Goal: Task Accomplishment & Management: Manage account settings

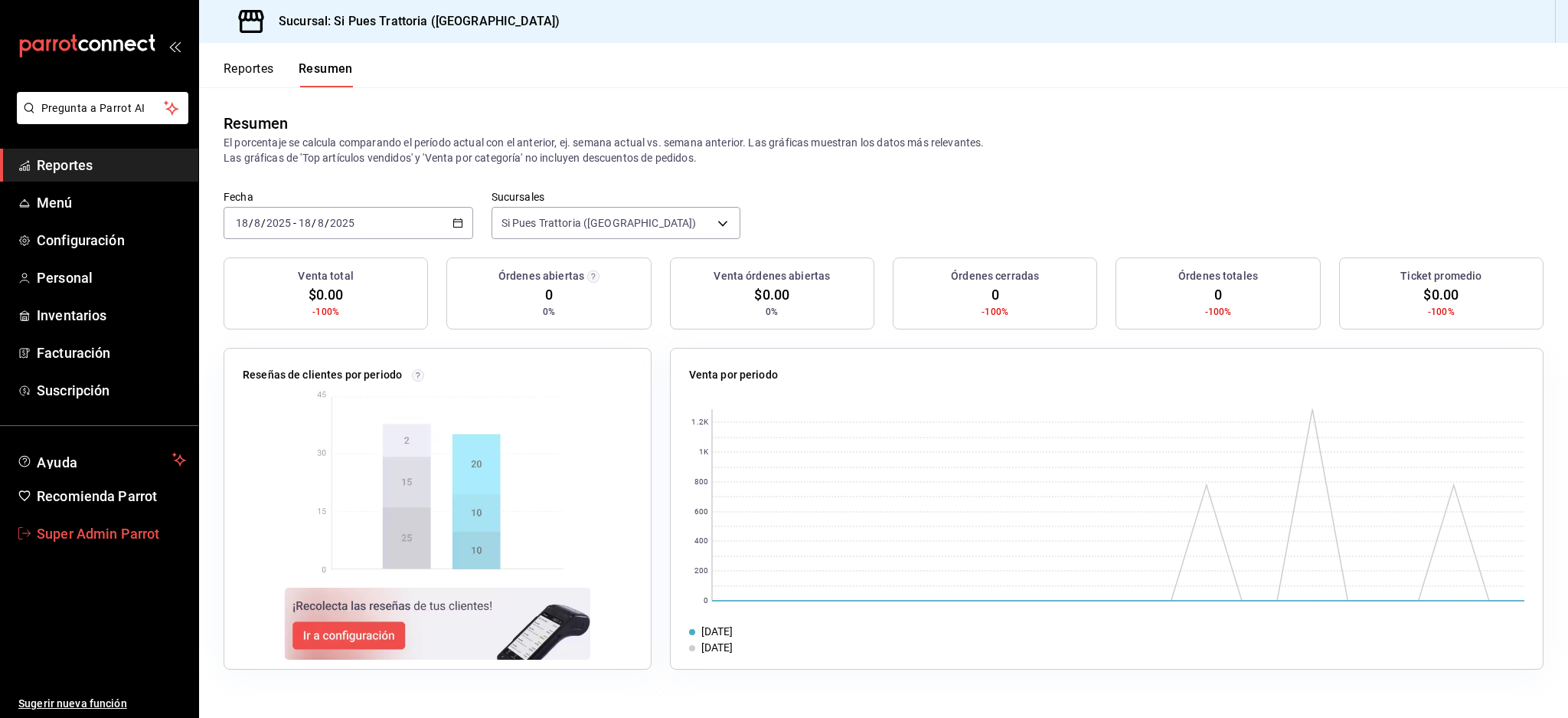
click at [79, 547] on link "Super Admin Parrot" at bounding box center [99, 533] width 199 height 33
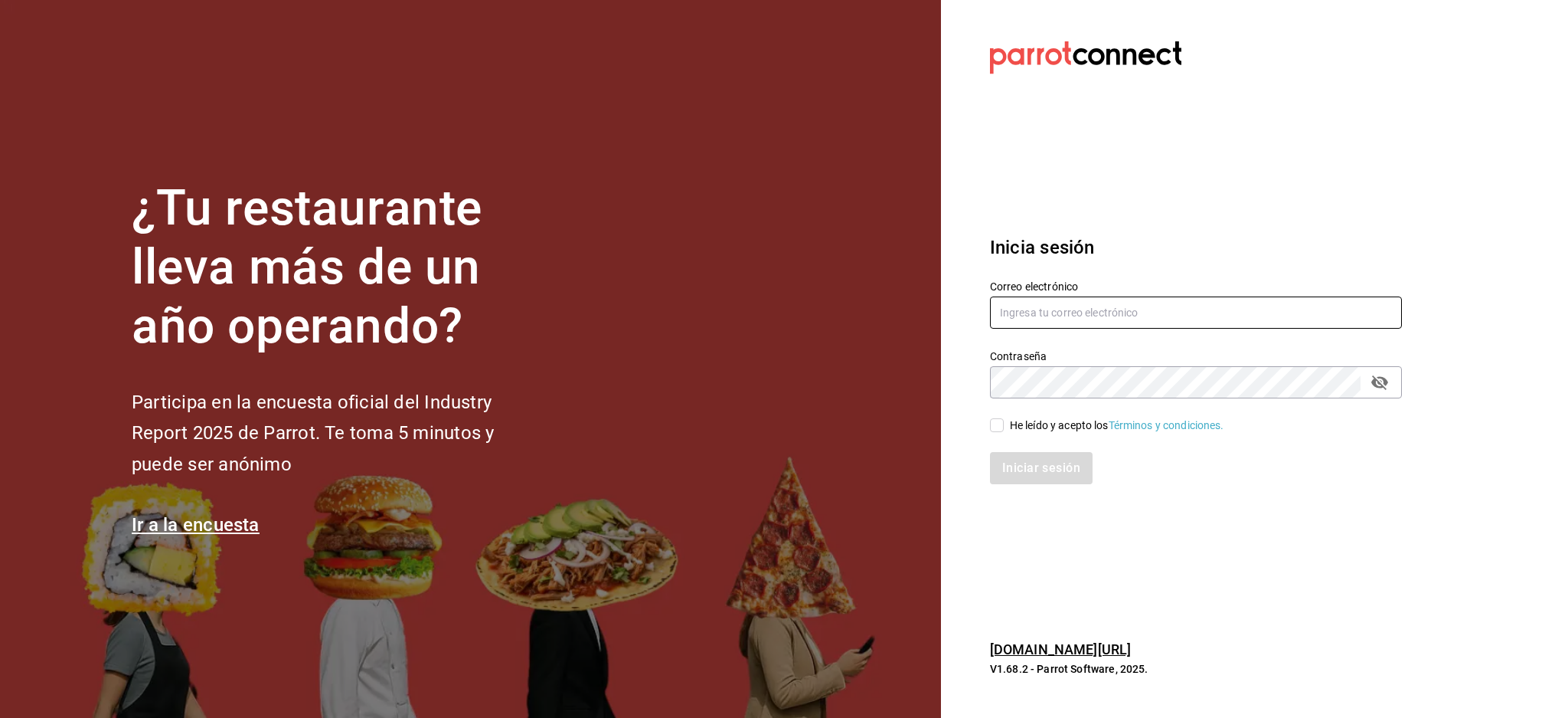
click at [1111, 316] on input "text" at bounding box center [1196, 312] width 412 height 32
paste input "smashie@mty.com"
type input "smashie@mty.com"
click at [999, 419] on input "He leído y acepto los Términos y condiciones." at bounding box center [997, 426] width 14 height 14
checkbox input "true"
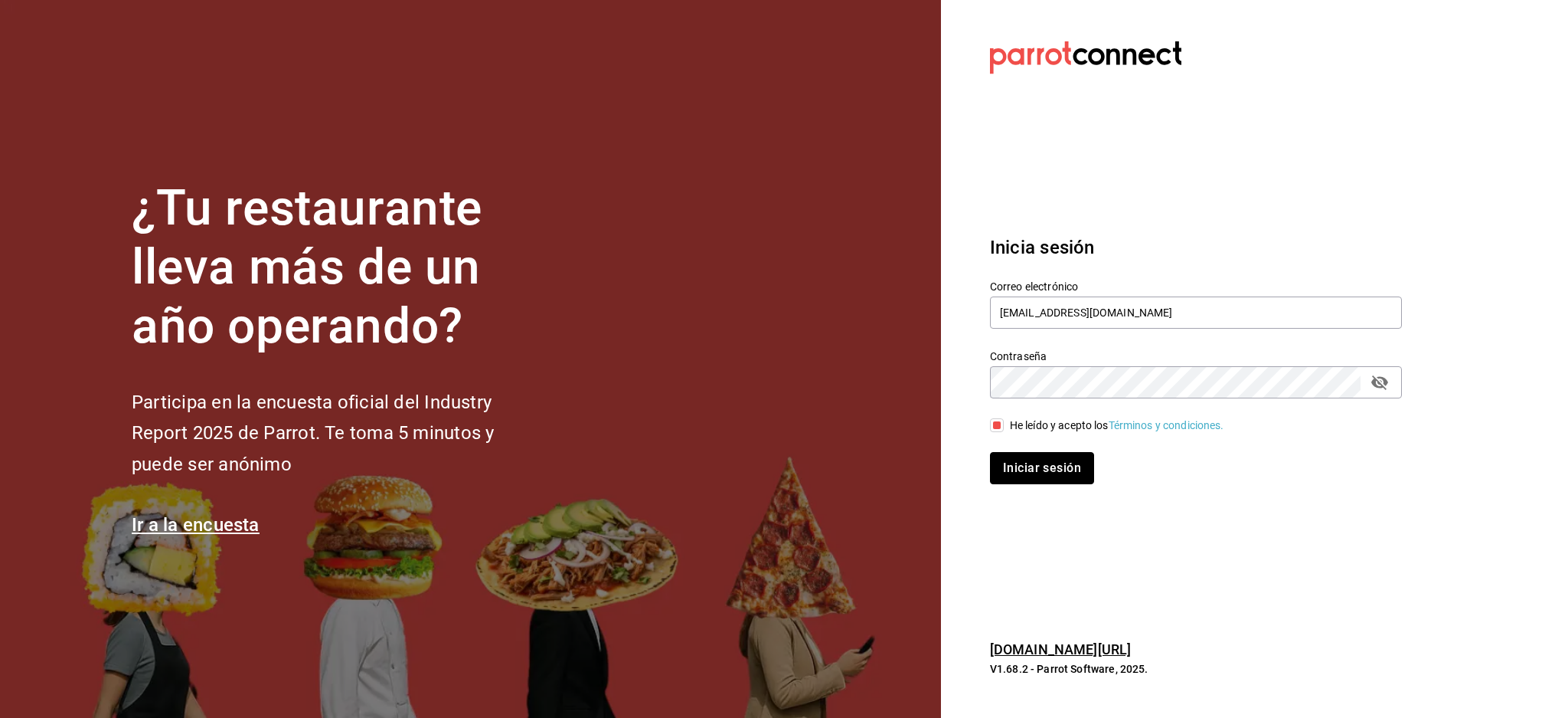
drag, startPoint x: 1059, startPoint y: 461, endPoint x: 1031, endPoint y: 482, distance: 35.0
click at [1059, 465] on button "Iniciar sesión" at bounding box center [1042, 468] width 104 height 32
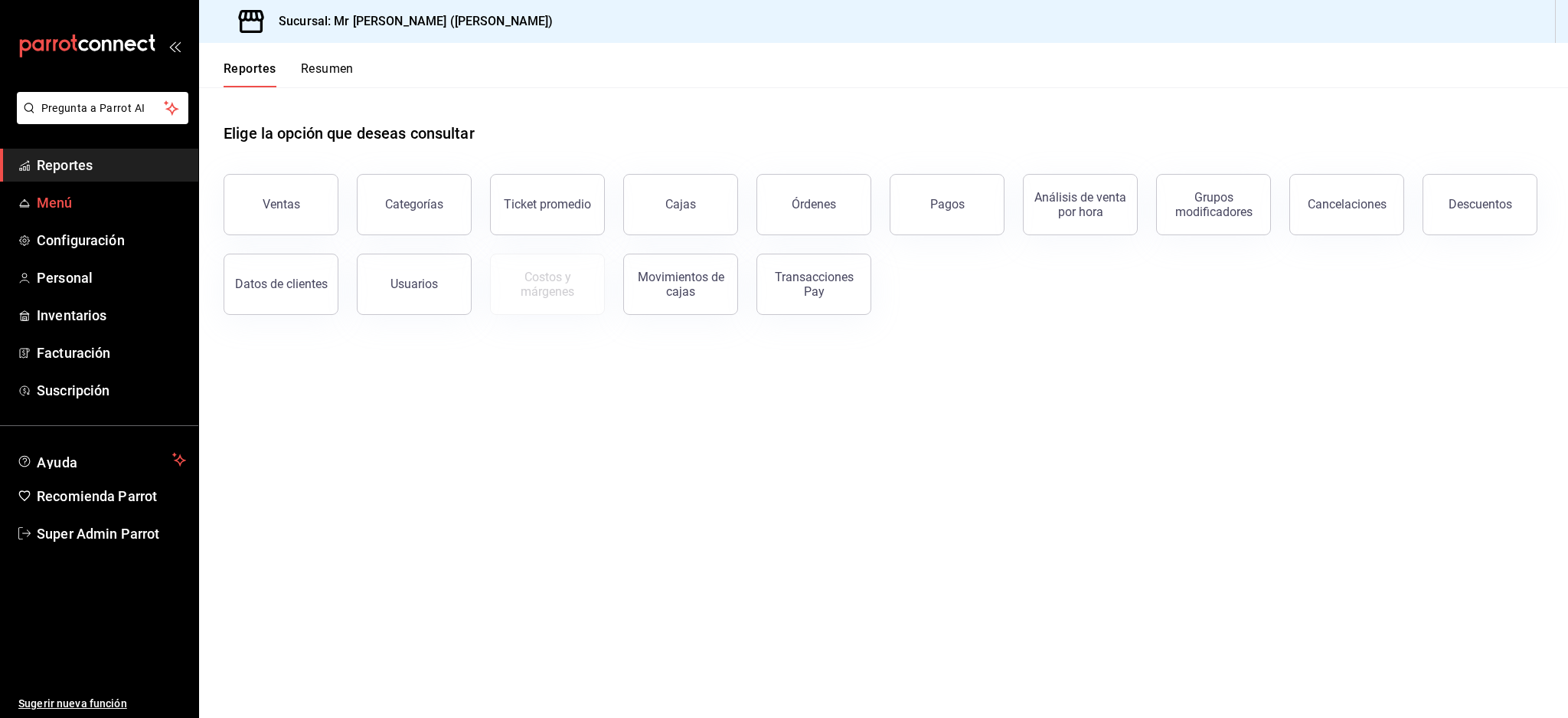
click at [104, 215] on link "Menú" at bounding box center [99, 203] width 199 height 33
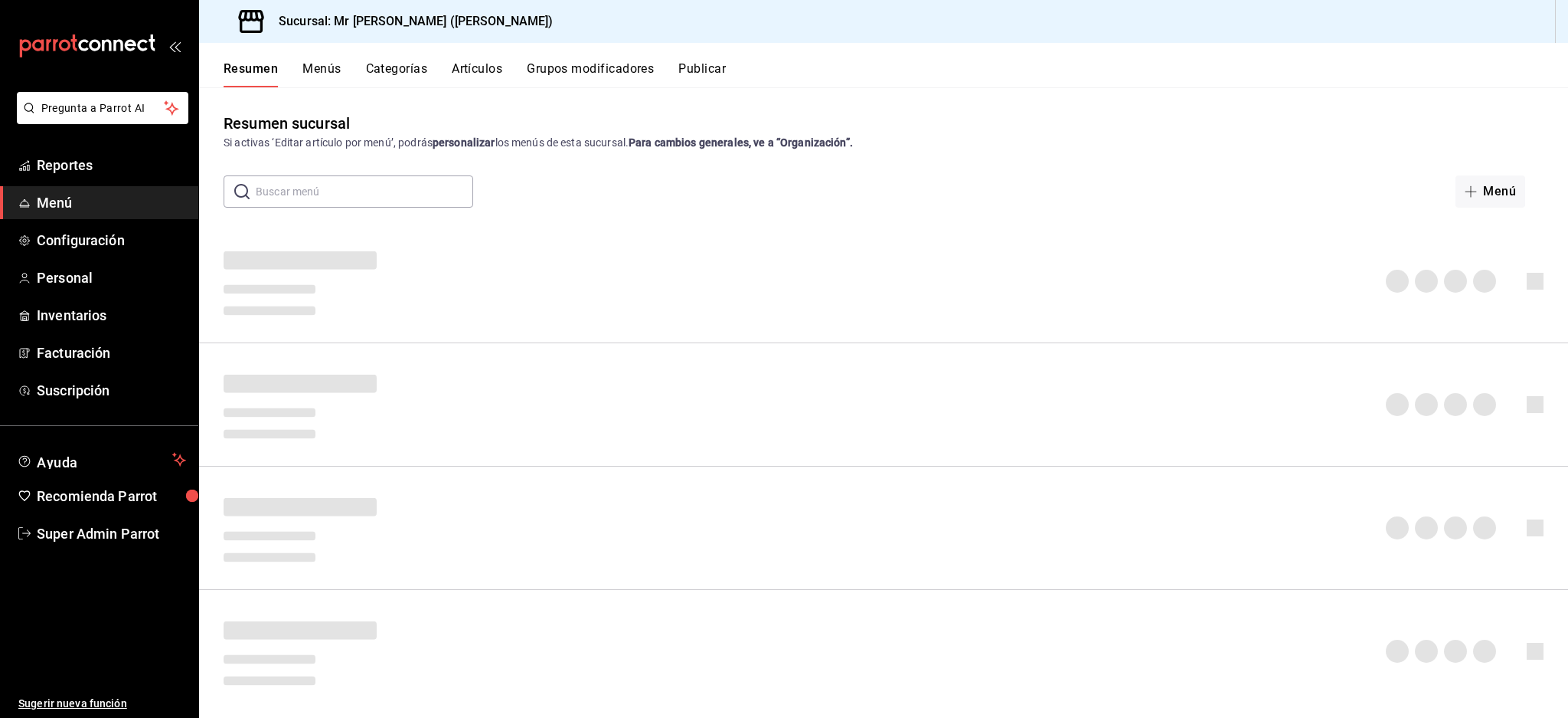
click at [57, 196] on span "Menú" at bounding box center [111, 203] width 150 height 21
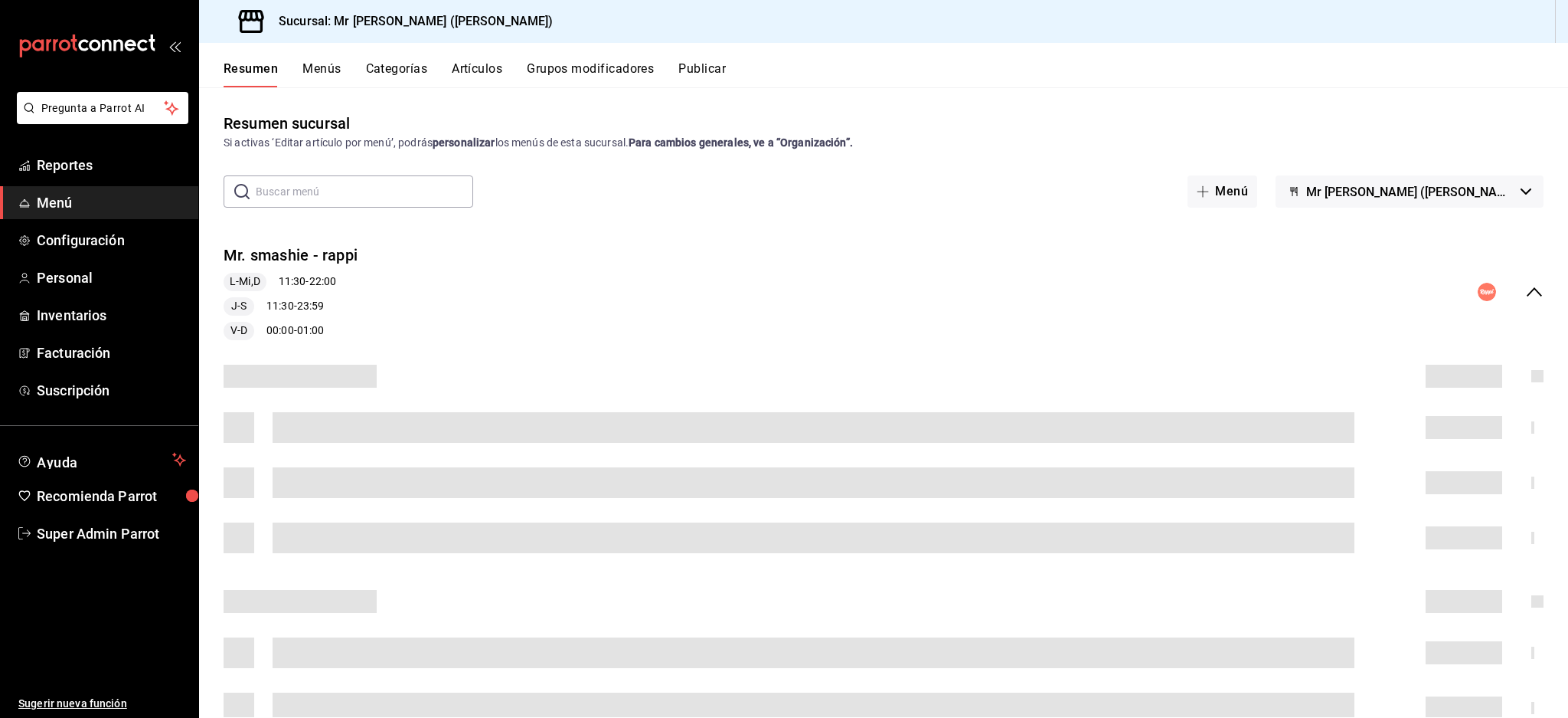
click at [485, 79] on button "Artículos" at bounding box center [477, 74] width 51 height 26
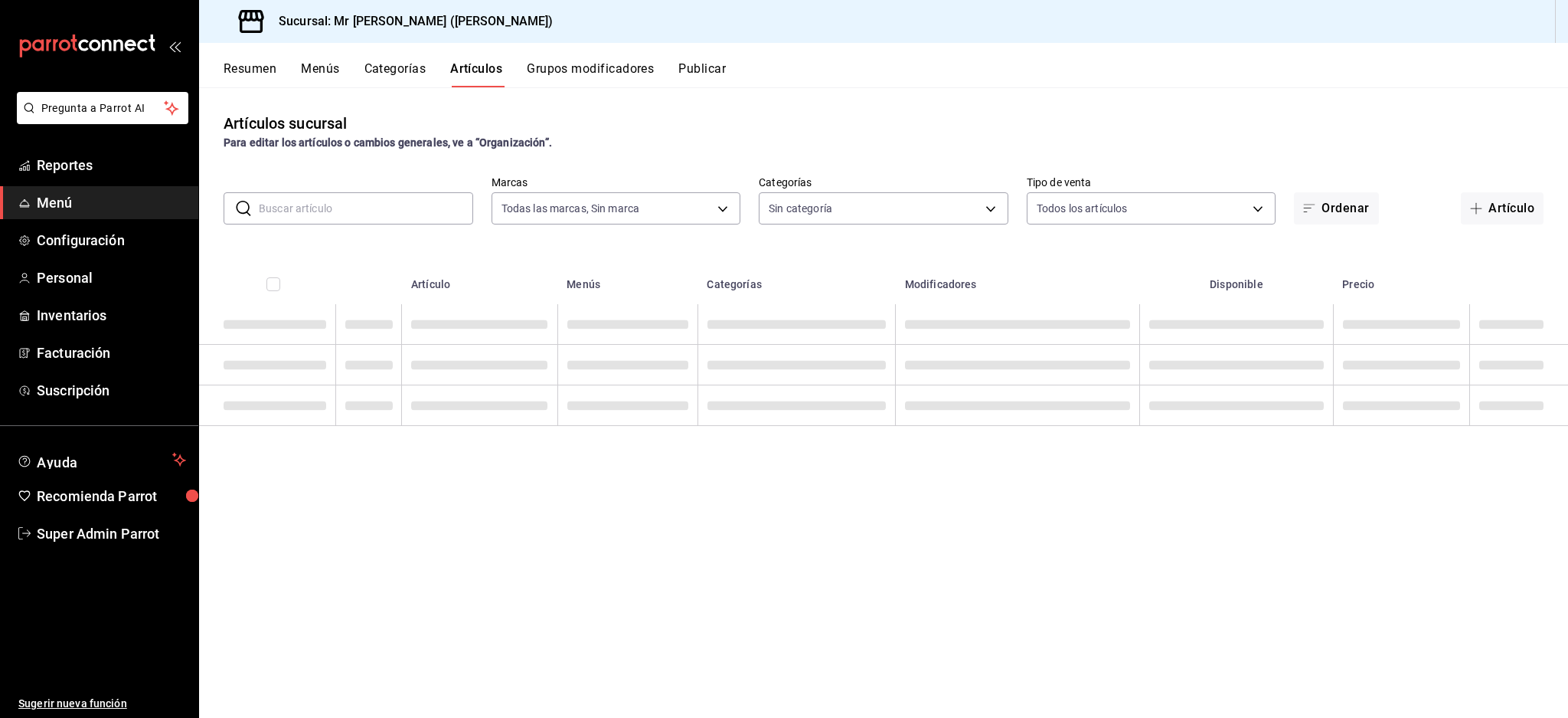
type input "f2480a21-4951-435f-b4f4-05ff5e82d1f0,9f74312b-52a2-4d15-83b9-226e5c0c9a18,ecc57…"
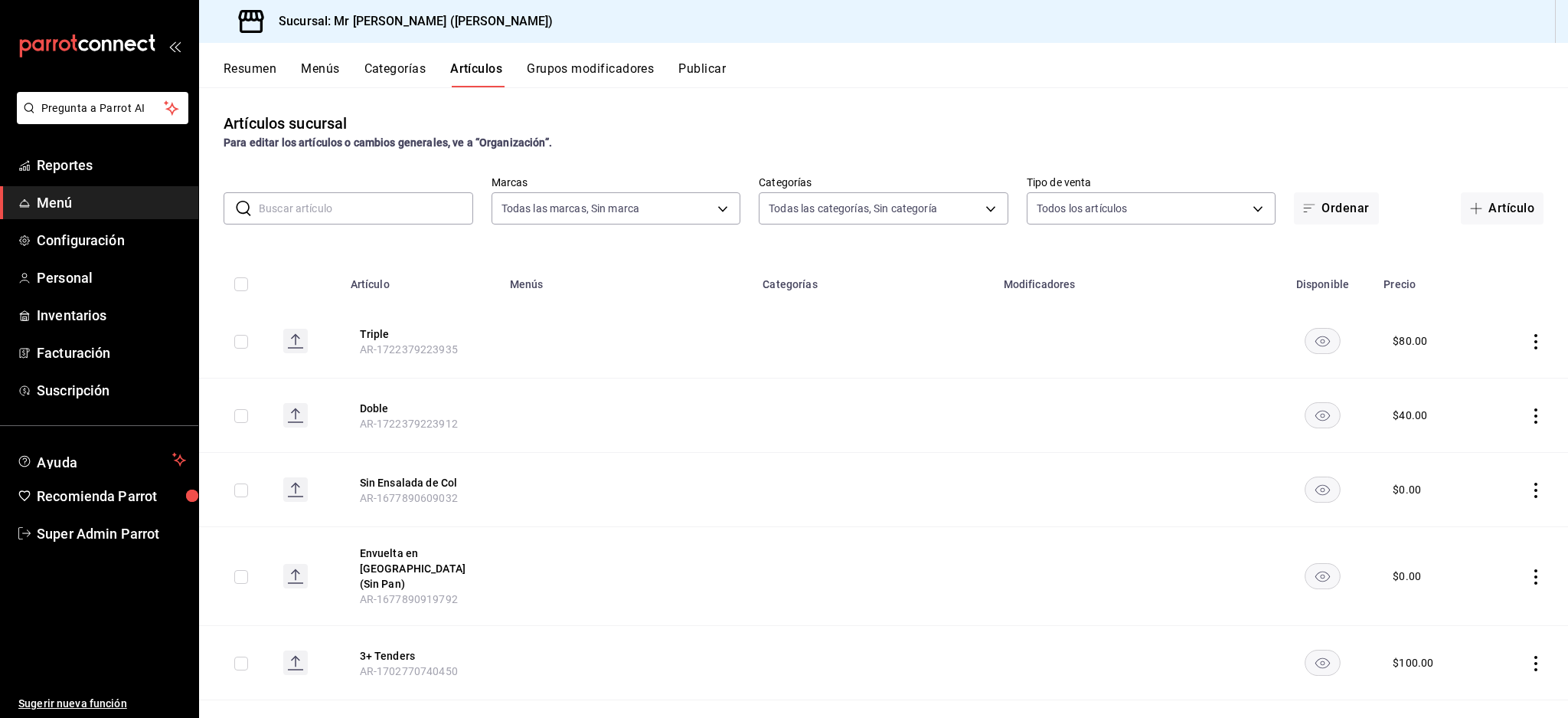
type input "4d2cadcc-aa07-4748-9d9e-ca95152dc88b,24d5334f-3da7-4570-b077-b183350bf21f,6f21a…"
click at [432, 207] on input "text" at bounding box center [366, 208] width 214 height 31
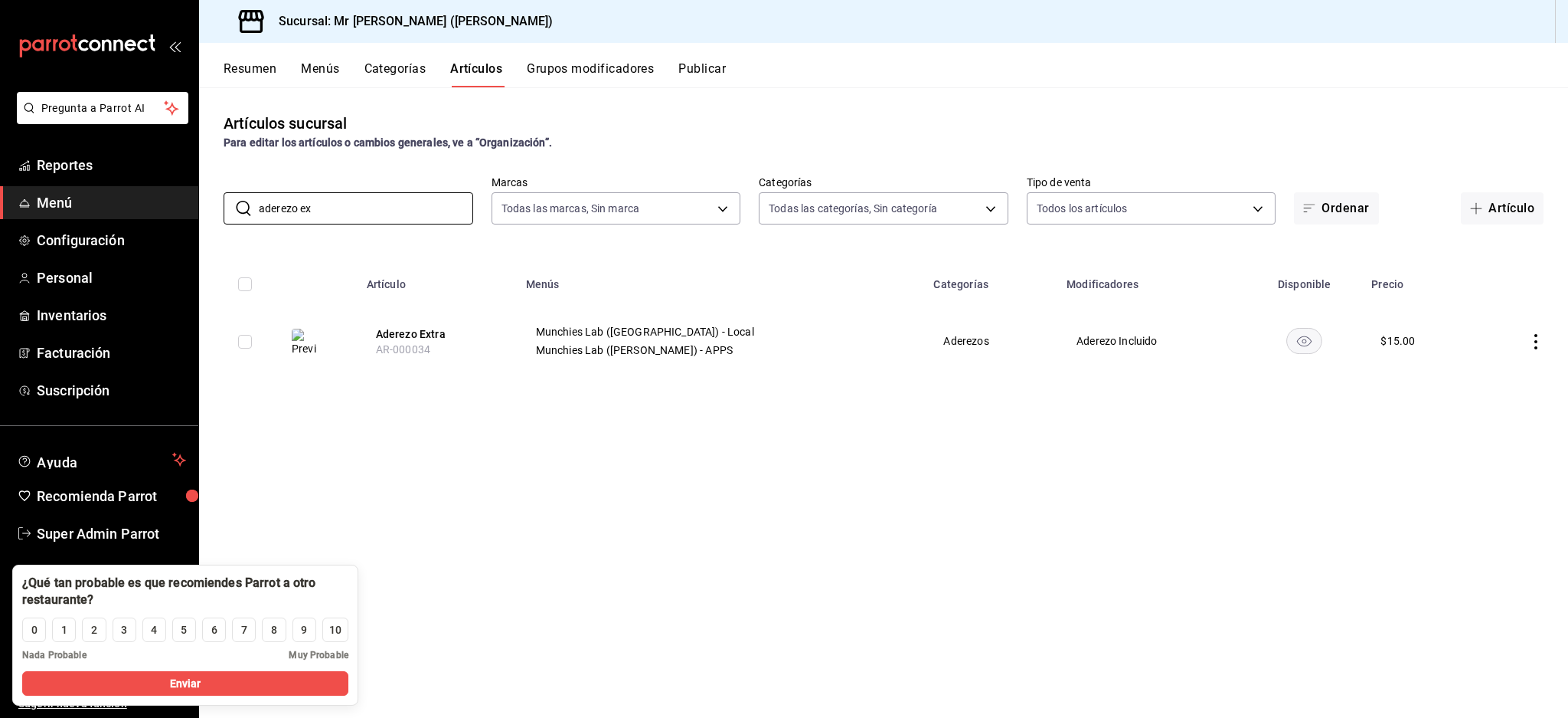
type input "aderezo ex"
click at [875, 508] on div "Artículos sucursal Para editar los artículos o cambios generales, ve a “Organiz…" at bounding box center [883, 402] width 1369 height 630
click at [664, 554] on div "Artículos sucursal Para editar los artículos o cambios generales, ve a “Organiz…" at bounding box center [883, 402] width 1369 height 630
click at [417, 68] on button "Categorías" at bounding box center [395, 74] width 62 height 26
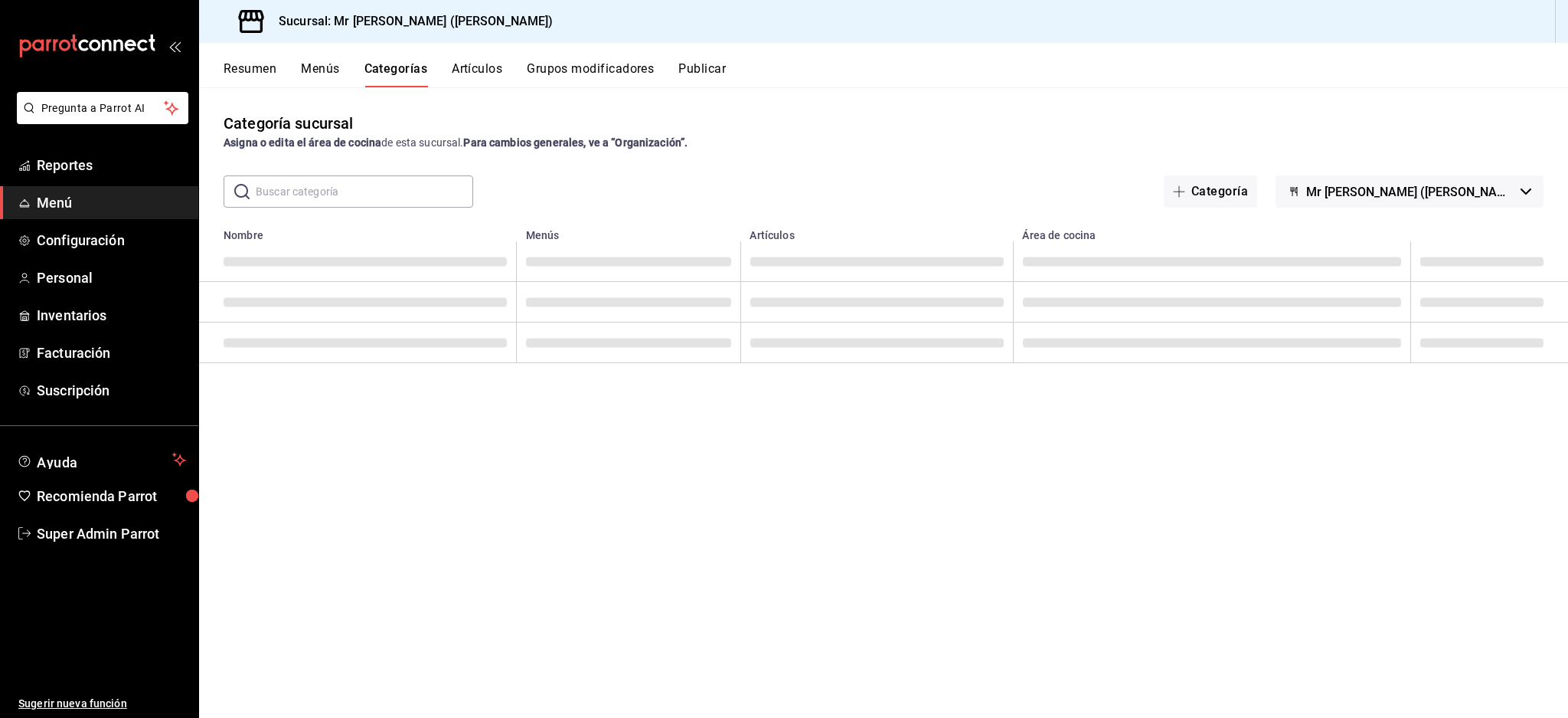
click at [338, 185] on input "text" at bounding box center [364, 191] width 217 height 31
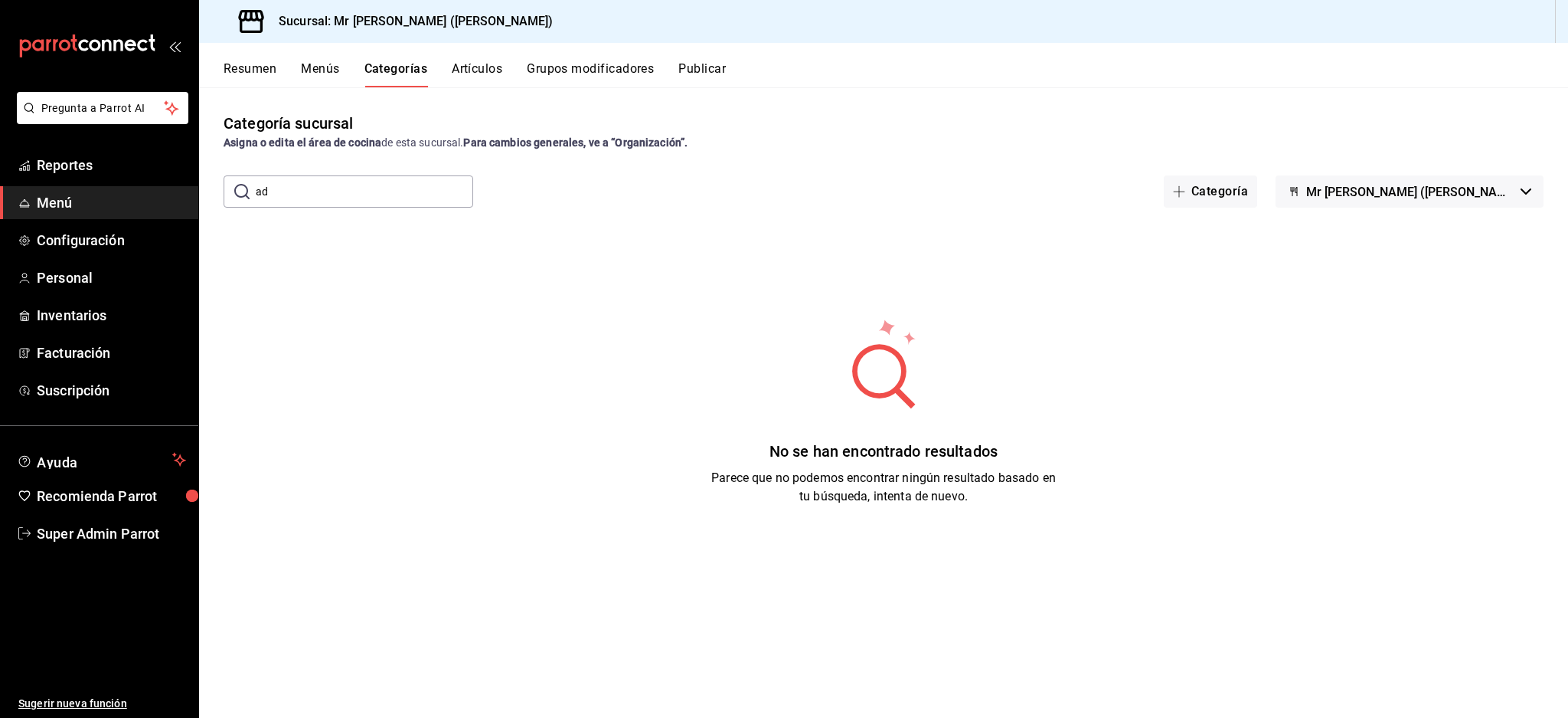
type input "a"
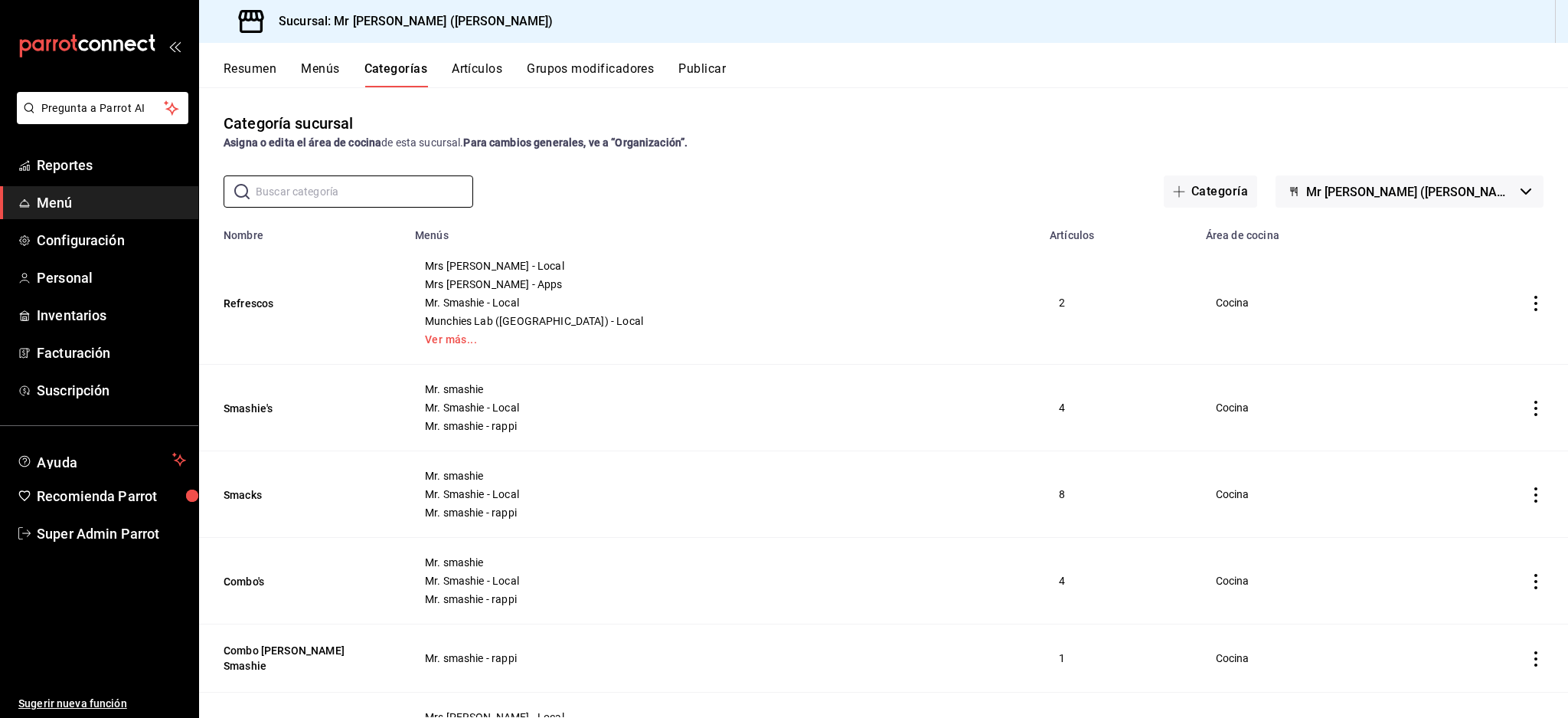
click at [1456, 190] on span "Mr [PERSON_NAME] ([PERSON_NAME])" at bounding box center [1410, 192] width 208 height 15
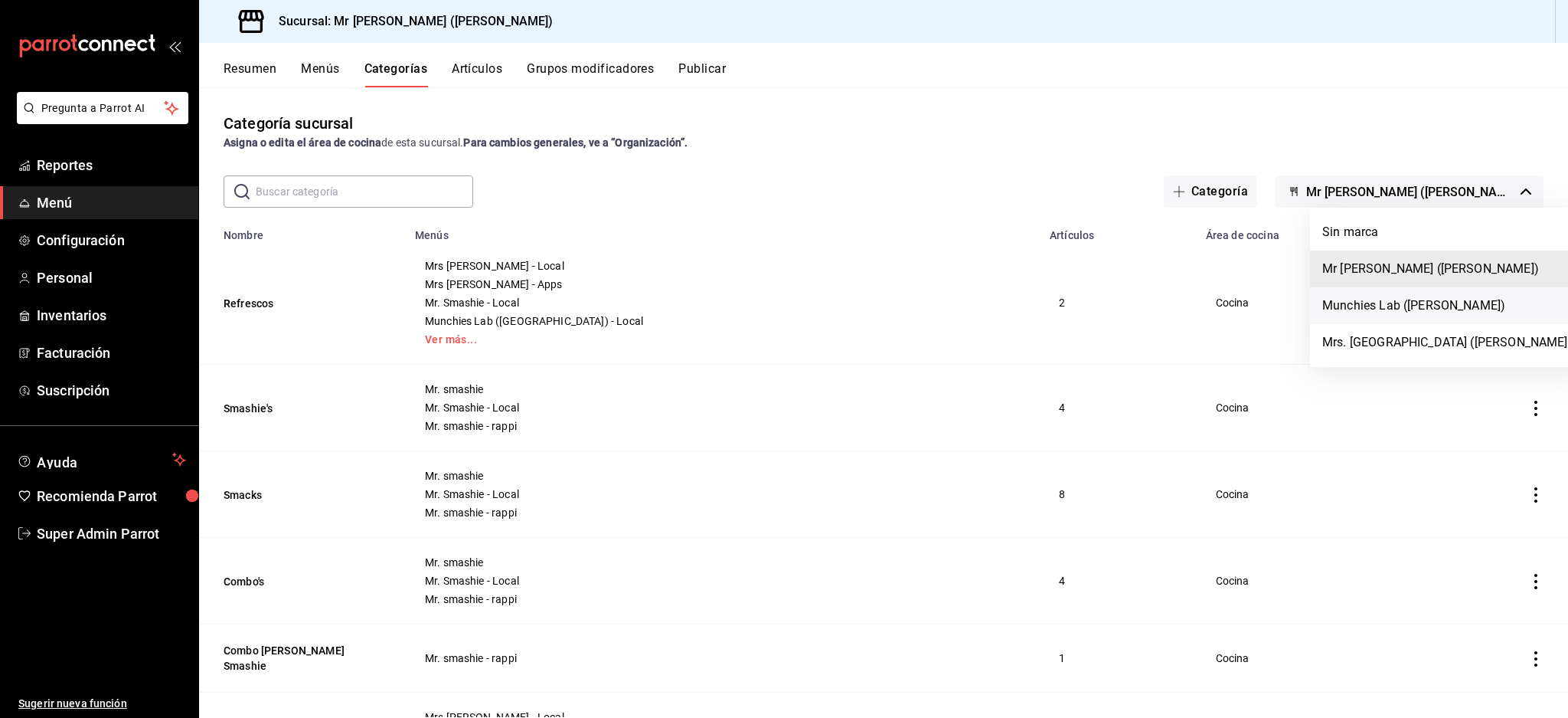
click at [1450, 314] on li "Munchies Lab (Lazaro Cardenas)" at bounding box center [1447, 306] width 275 height 37
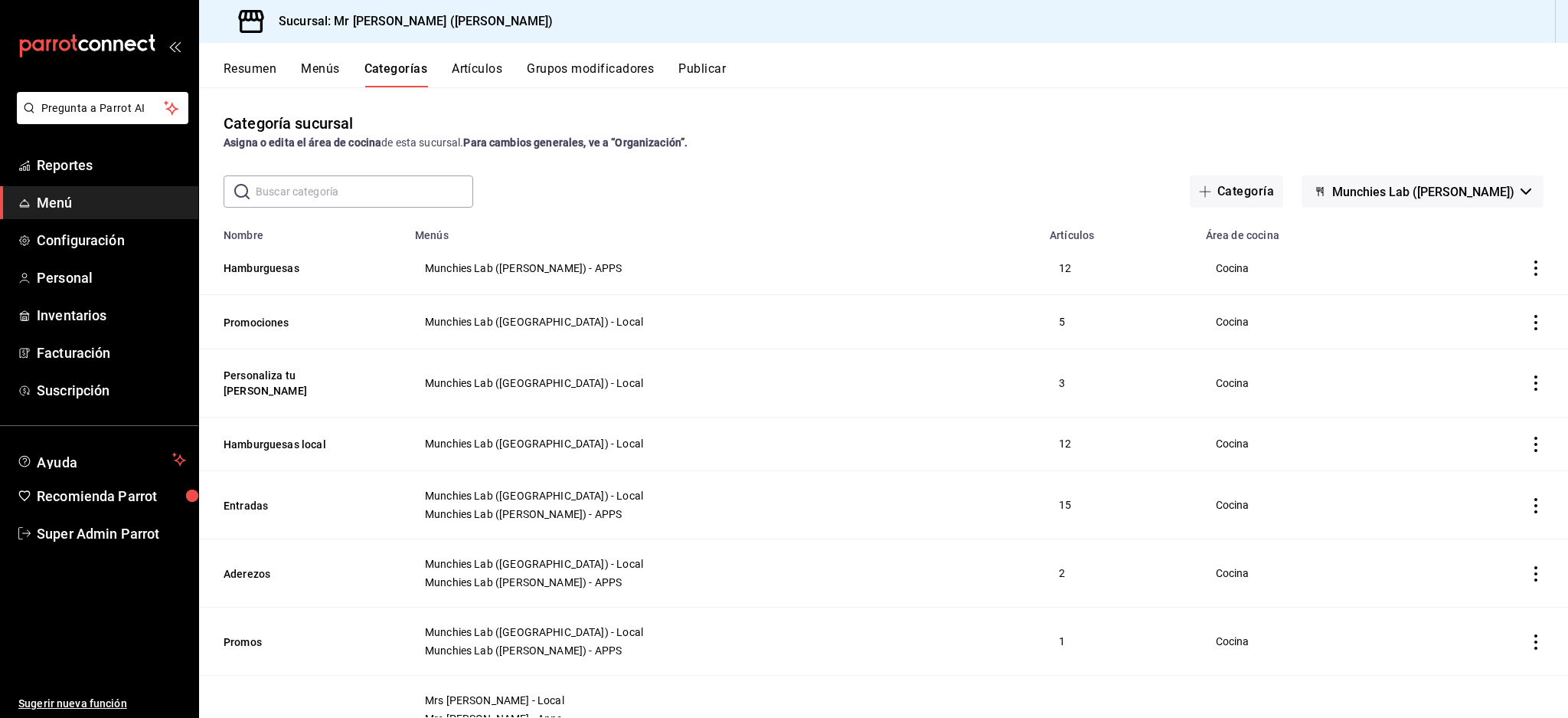
scroll to position [102, 0]
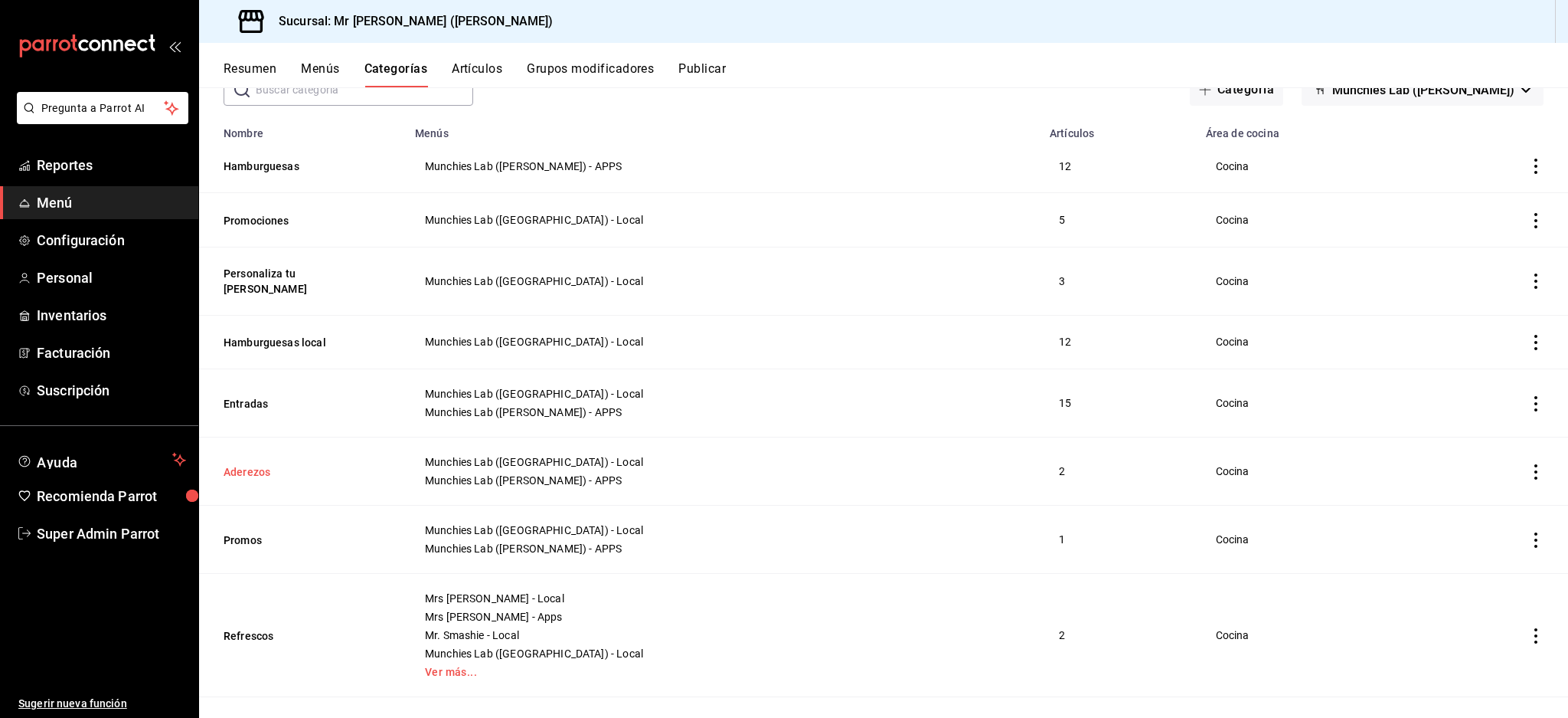
click at [253, 464] on button "Aderezos" at bounding box center [299, 471] width 153 height 15
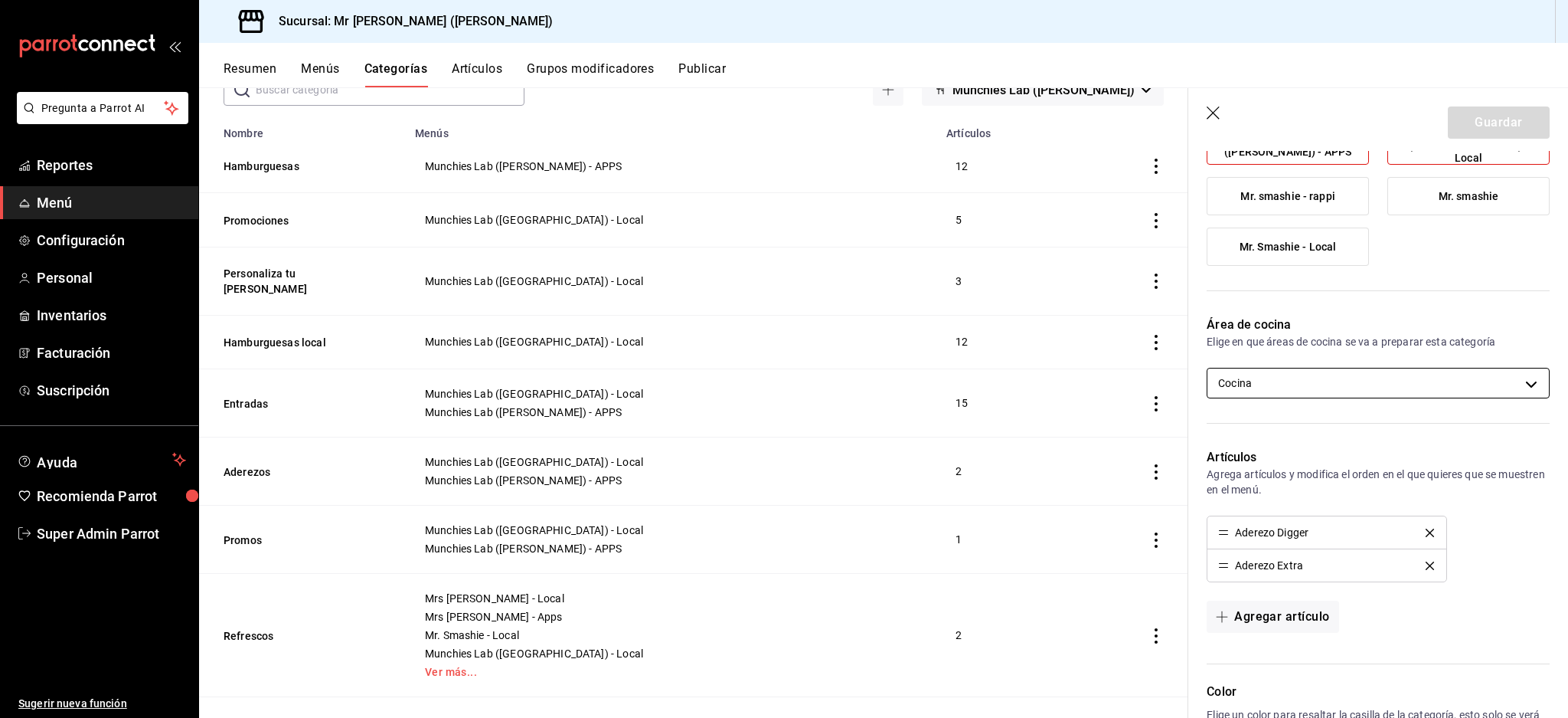
scroll to position [217, 0]
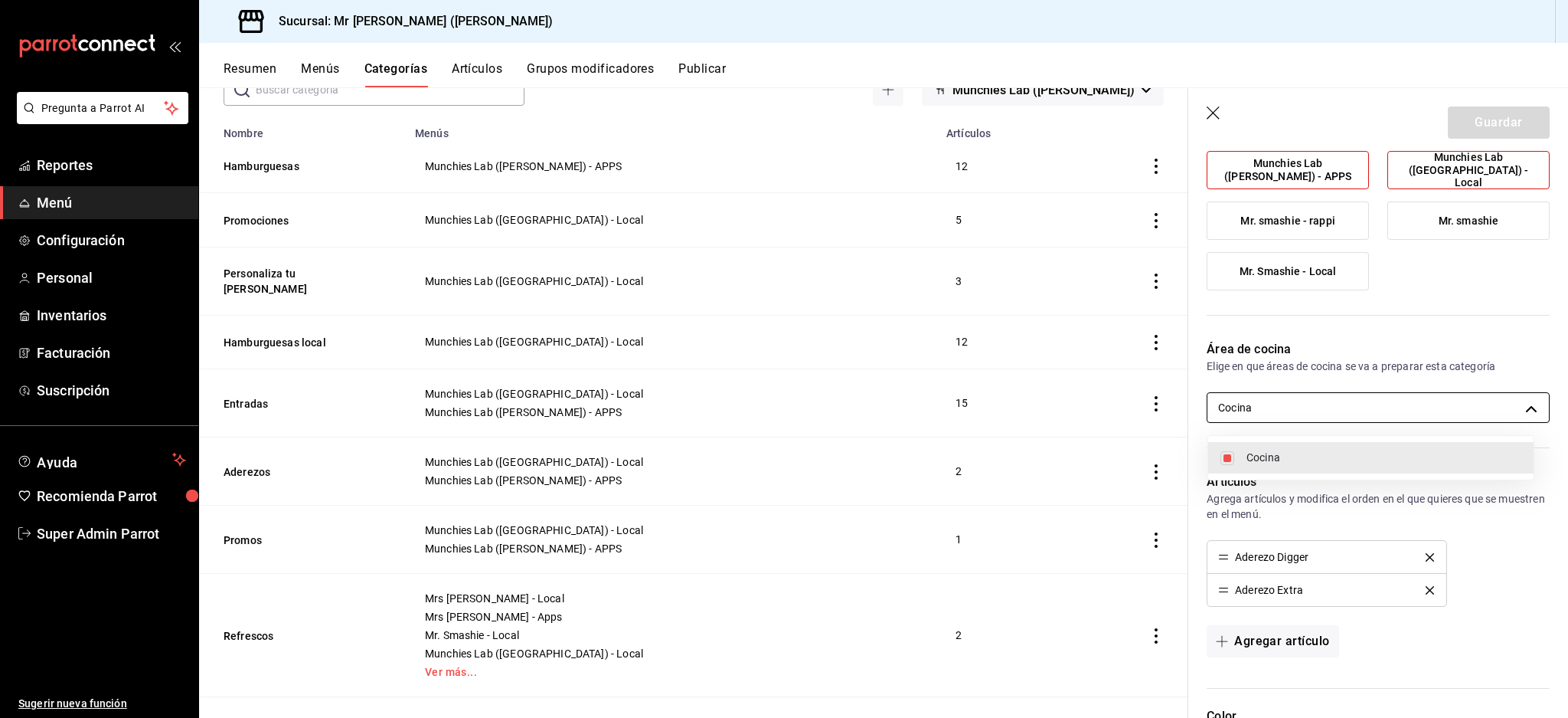
click at [1389, 397] on body "Pregunta a Parrot AI Reportes Menú Configuración Personal Inventarios Facturaci…" at bounding box center [784, 359] width 1568 height 718
click at [1256, 453] on span "Cocina" at bounding box center [1384, 457] width 275 height 16
checkbox input "false"
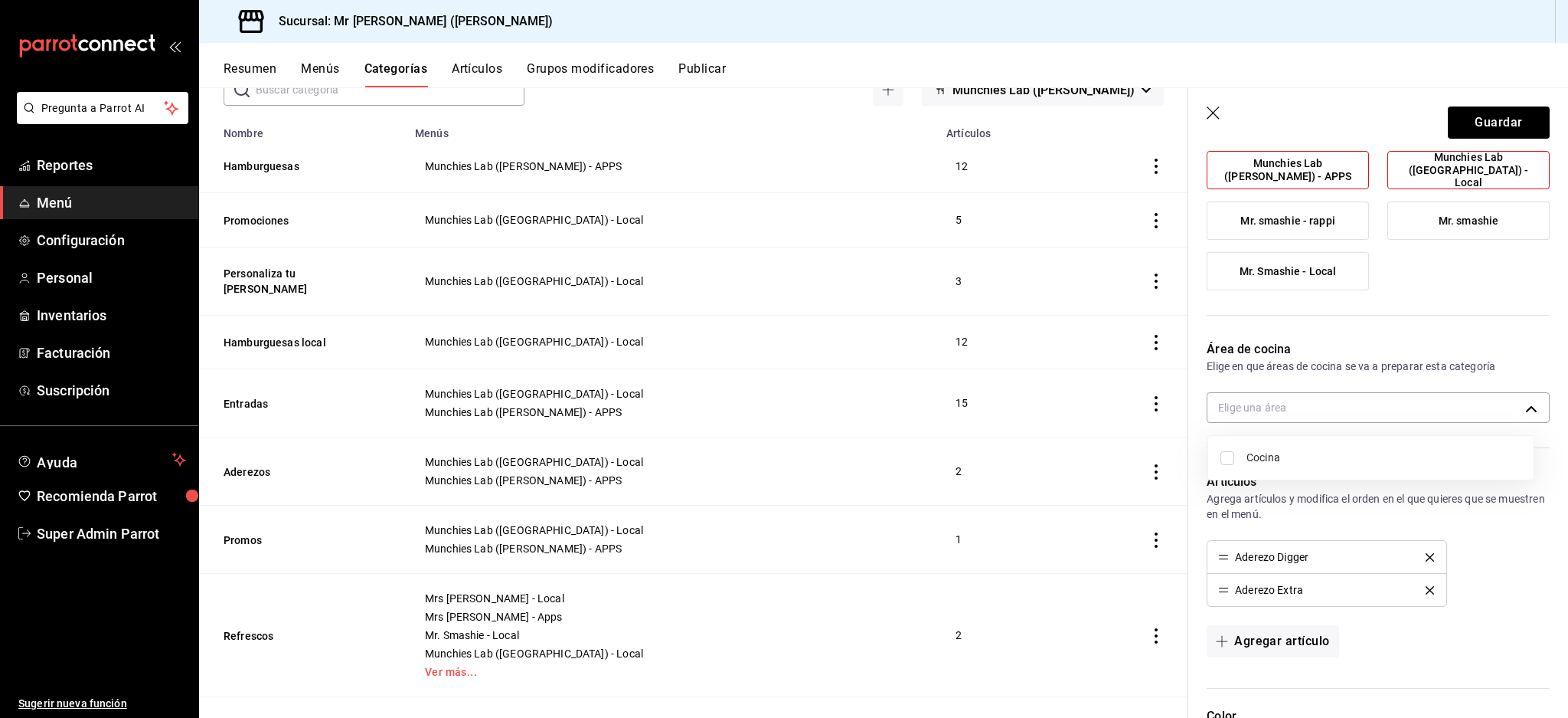
click at [1303, 453] on span "Cocina" at bounding box center [1384, 457] width 275 height 16
type input "4c7134a9-6462-4af4-8704-9f2fbdc3f06d"
checkbox input "true"
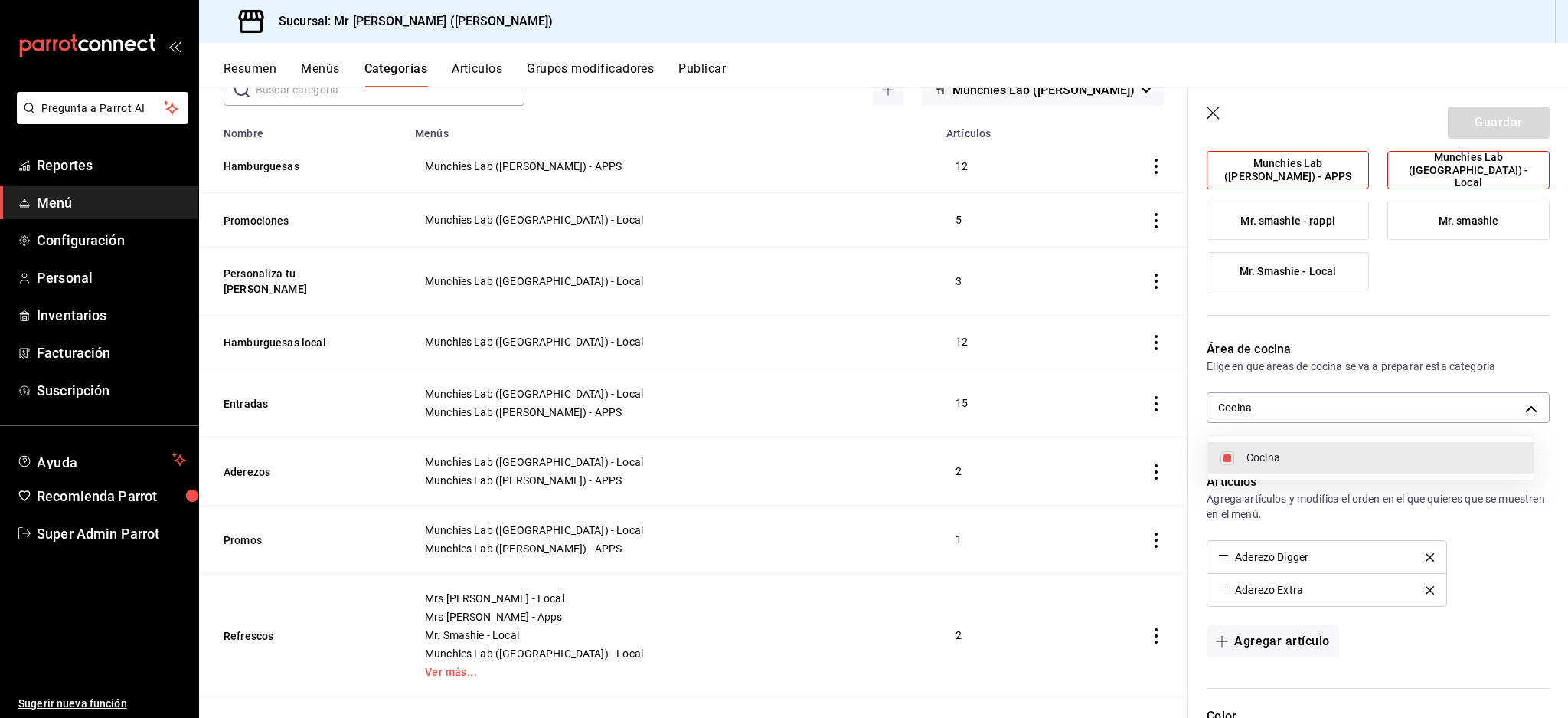
click at [1213, 111] on div at bounding box center [784, 359] width 1568 height 718
click at [1213, 114] on icon "button" at bounding box center [1213, 114] width 15 height 15
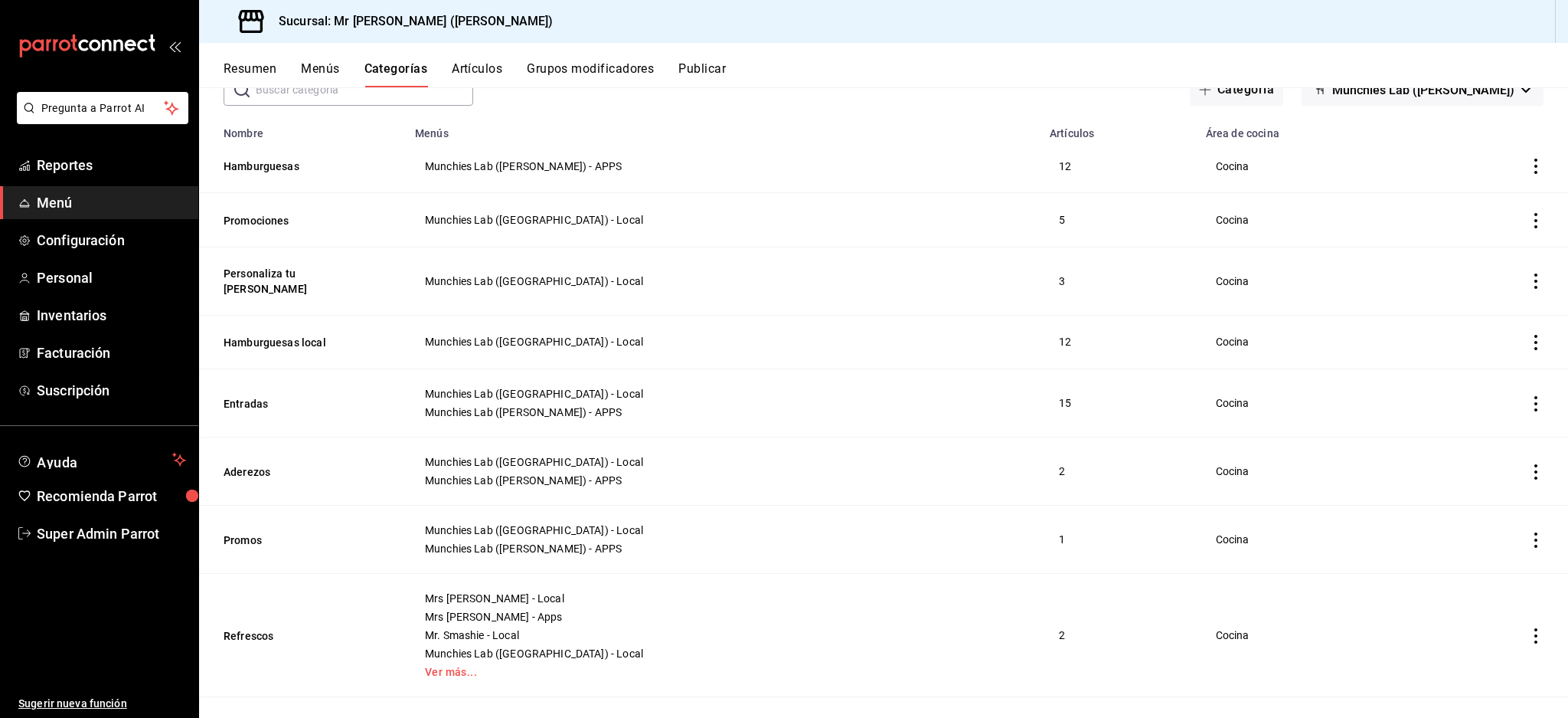
click at [484, 61] on button "Artículos" at bounding box center [477, 74] width 51 height 26
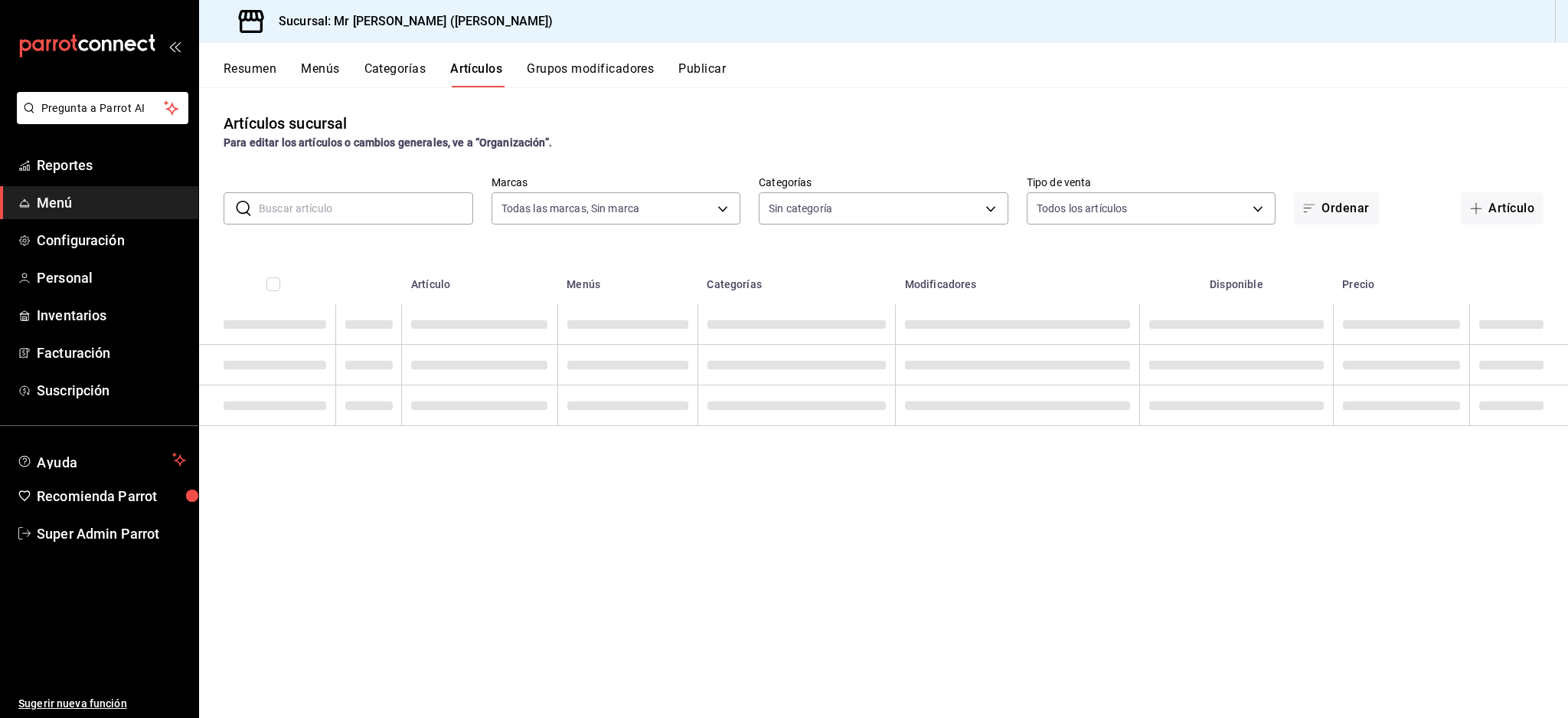
type input "f2480a21-4951-435f-b4f4-05ff5e82d1f0,9f74312b-52a2-4d15-83b9-226e5c0c9a18,ecc57…"
type input "4d2cadcc-aa07-4748-9d9e-ca95152dc88b,24d5334f-3da7-4570-b077-b183350bf21f,6f21a…"
click at [339, 203] on input "text" at bounding box center [366, 208] width 214 height 31
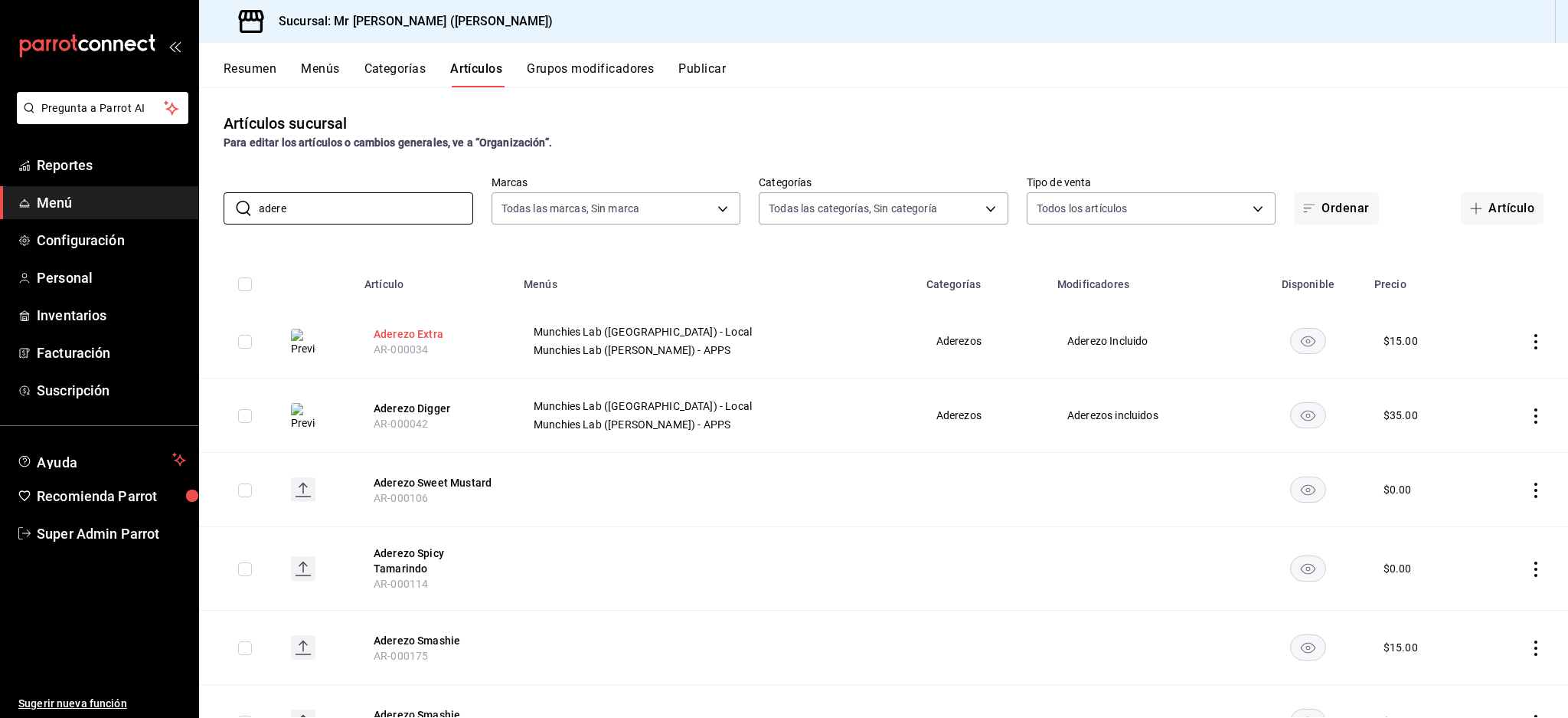
type input "adere"
click at [437, 334] on button "Aderezo Extra" at bounding box center [435, 334] width 123 height 15
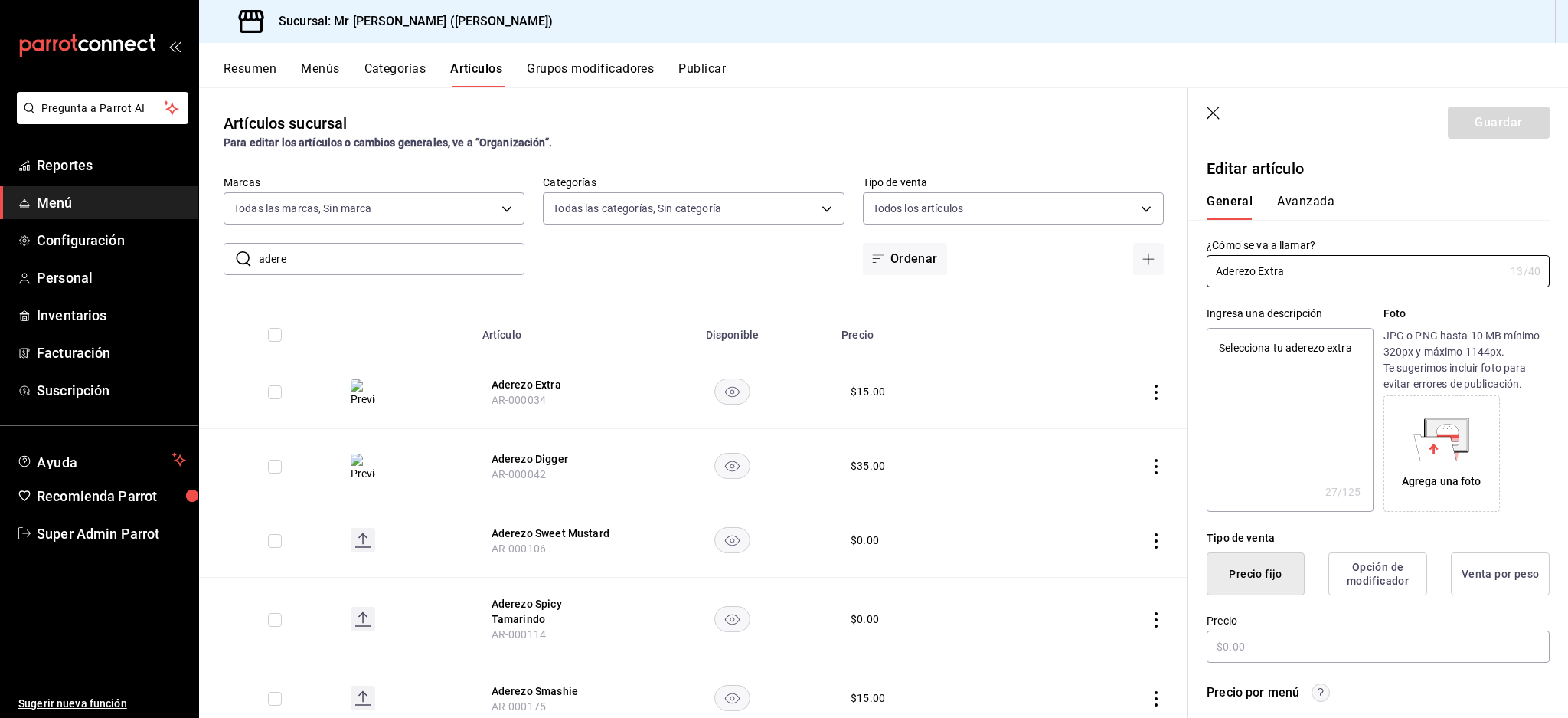
type textarea "x"
type input "$15.00"
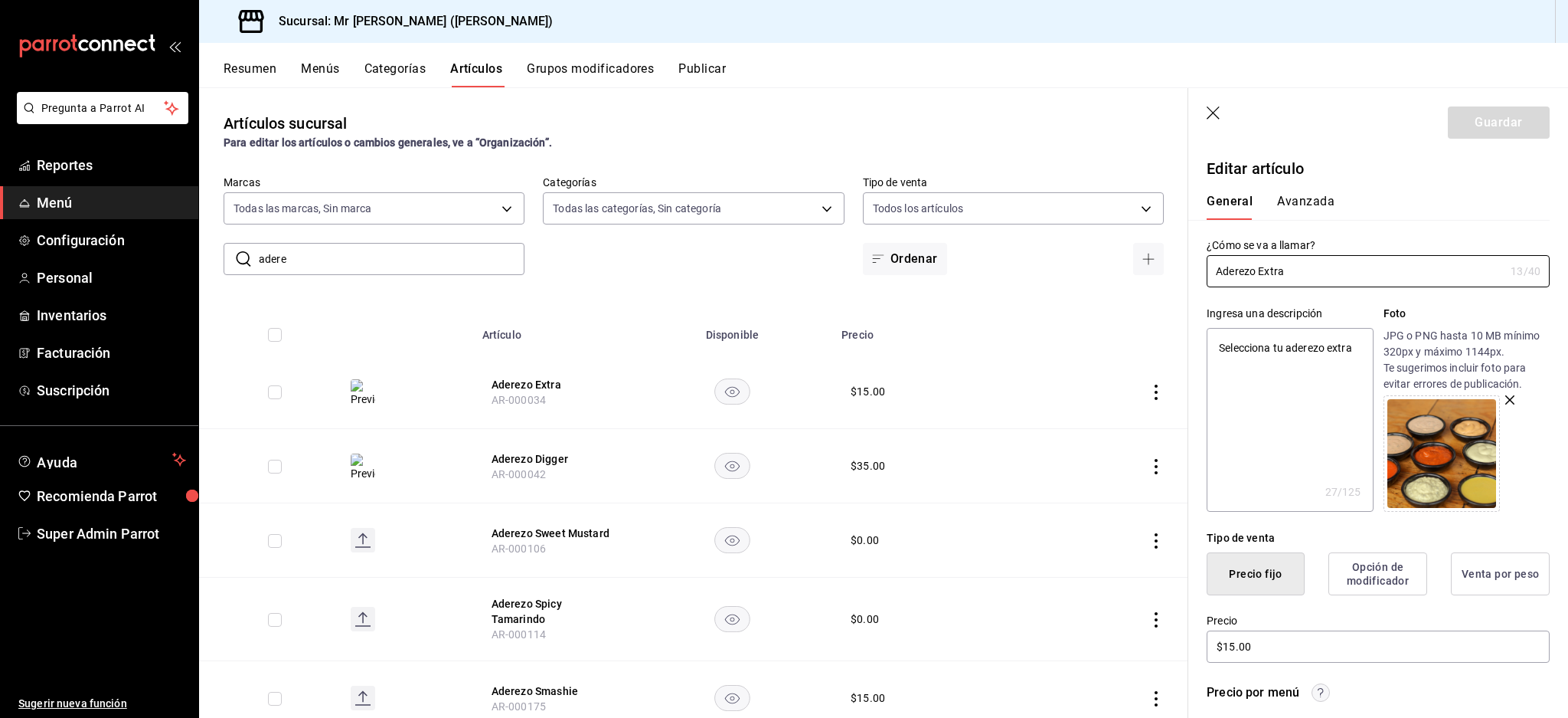
click at [1323, 204] on button "Avanzada" at bounding box center [1306, 207] width 58 height 26
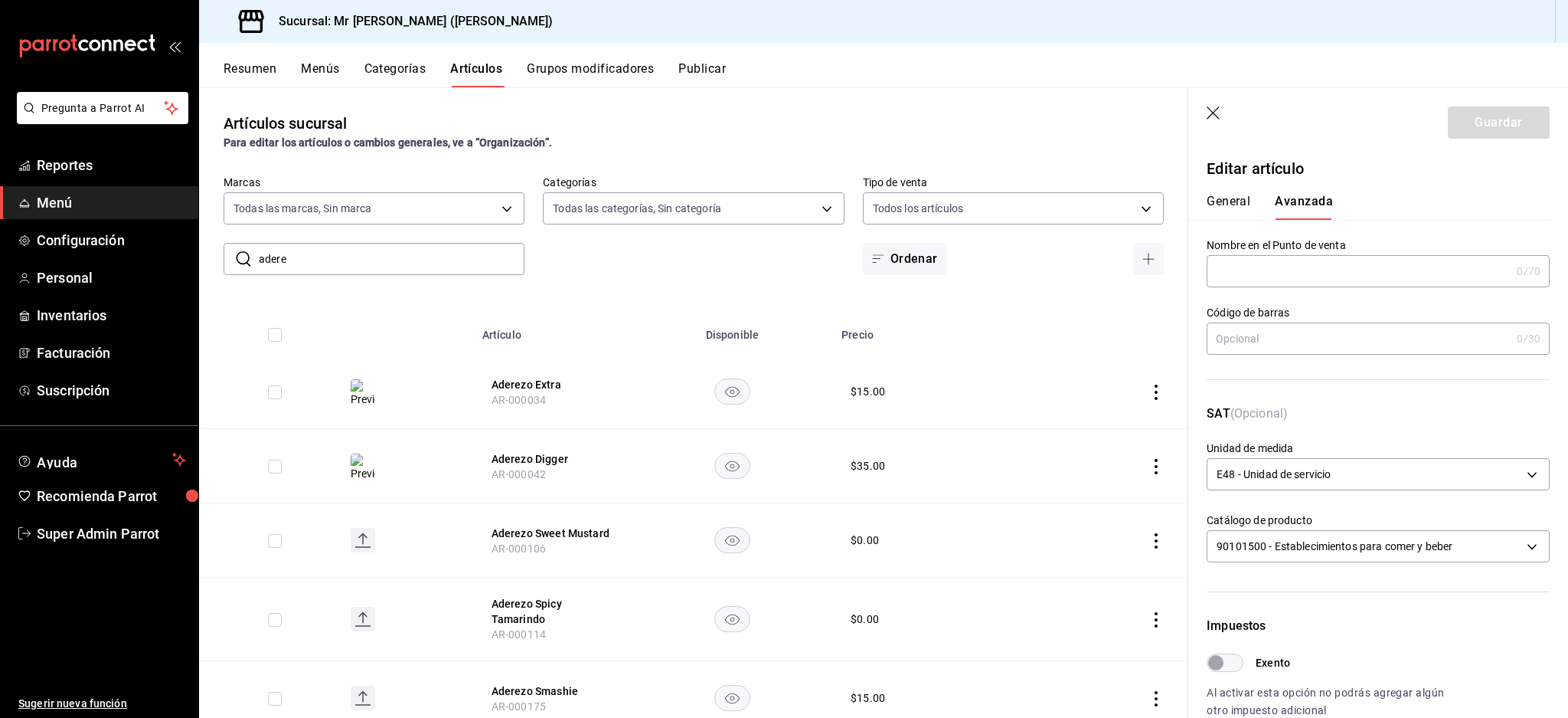
scroll to position [363, 0]
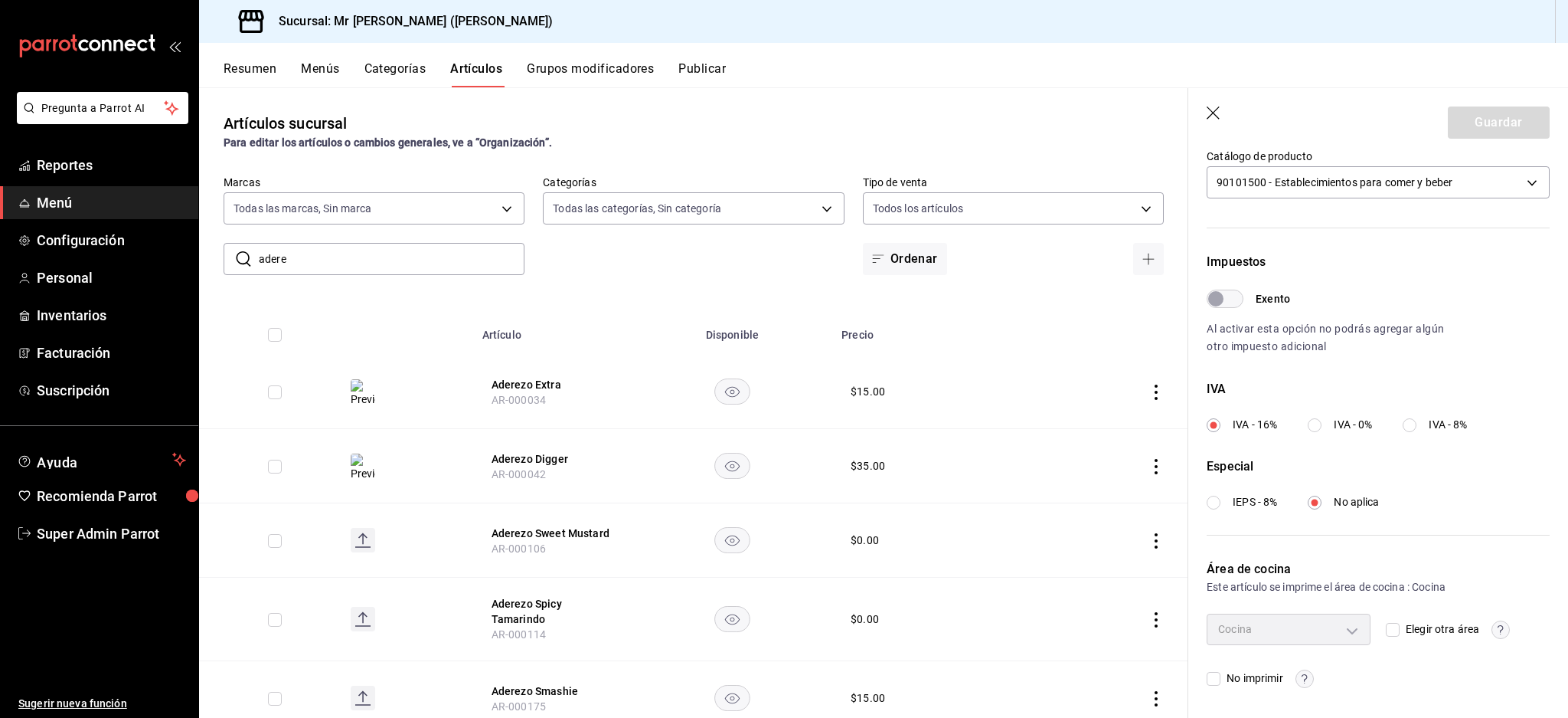
click at [1219, 107] on icon "button" at bounding box center [1213, 114] width 15 height 15
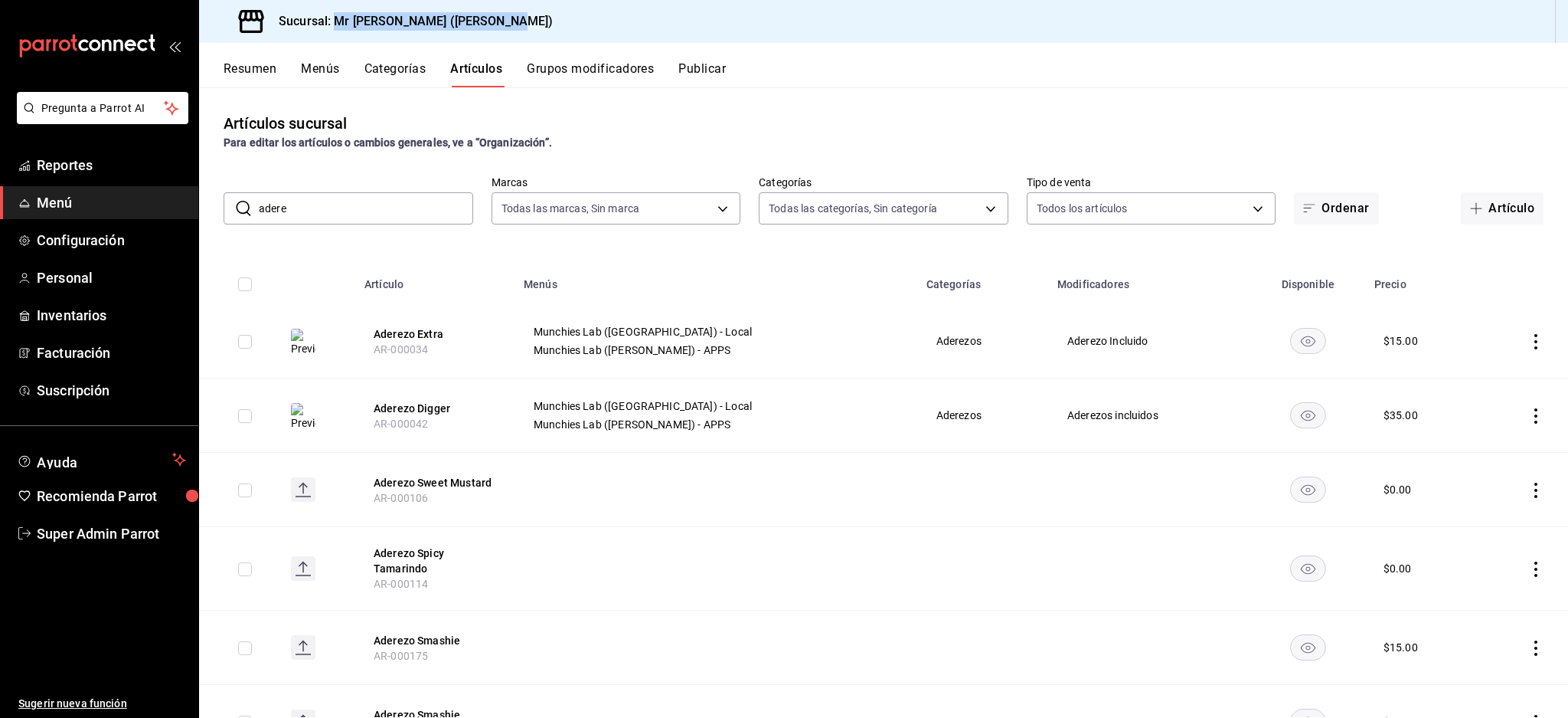
drag, startPoint x: 479, startPoint y: 25, endPoint x: 334, endPoint y: 23, distance: 145.0
click at [334, 23] on div "Sucursal: Mr [PERSON_NAME] ([PERSON_NAME])" at bounding box center [883, 21] width 1369 height 43
copy h3 "Mr [PERSON_NAME] ([PERSON_NAME])"
click at [107, 531] on span "Super Admin Parrot" at bounding box center [111, 533] width 150 height 21
